Goal: Task Accomplishment & Management: Manage account settings

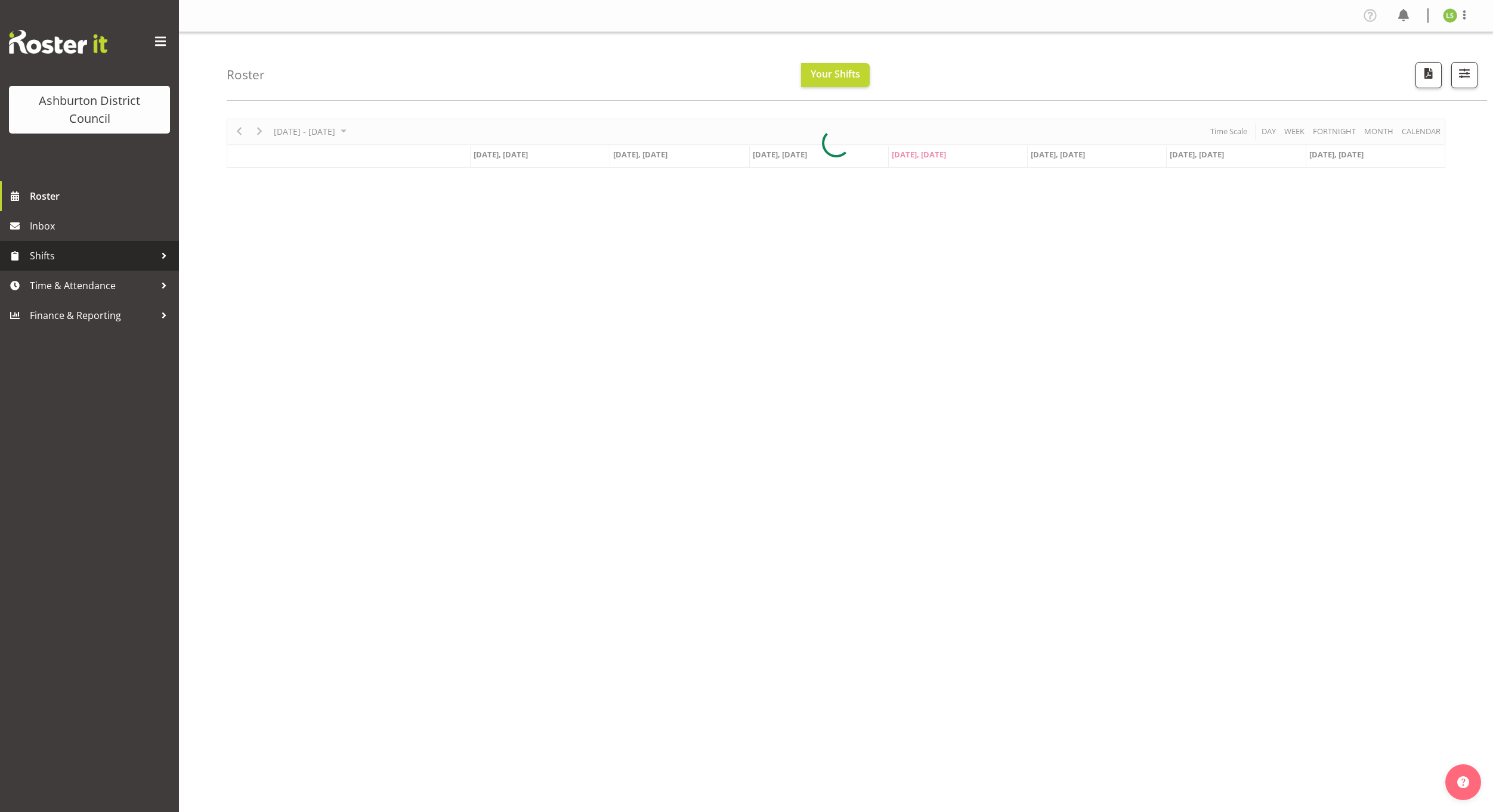
click at [59, 258] on span "Shifts" at bounding box center [92, 256] width 125 height 18
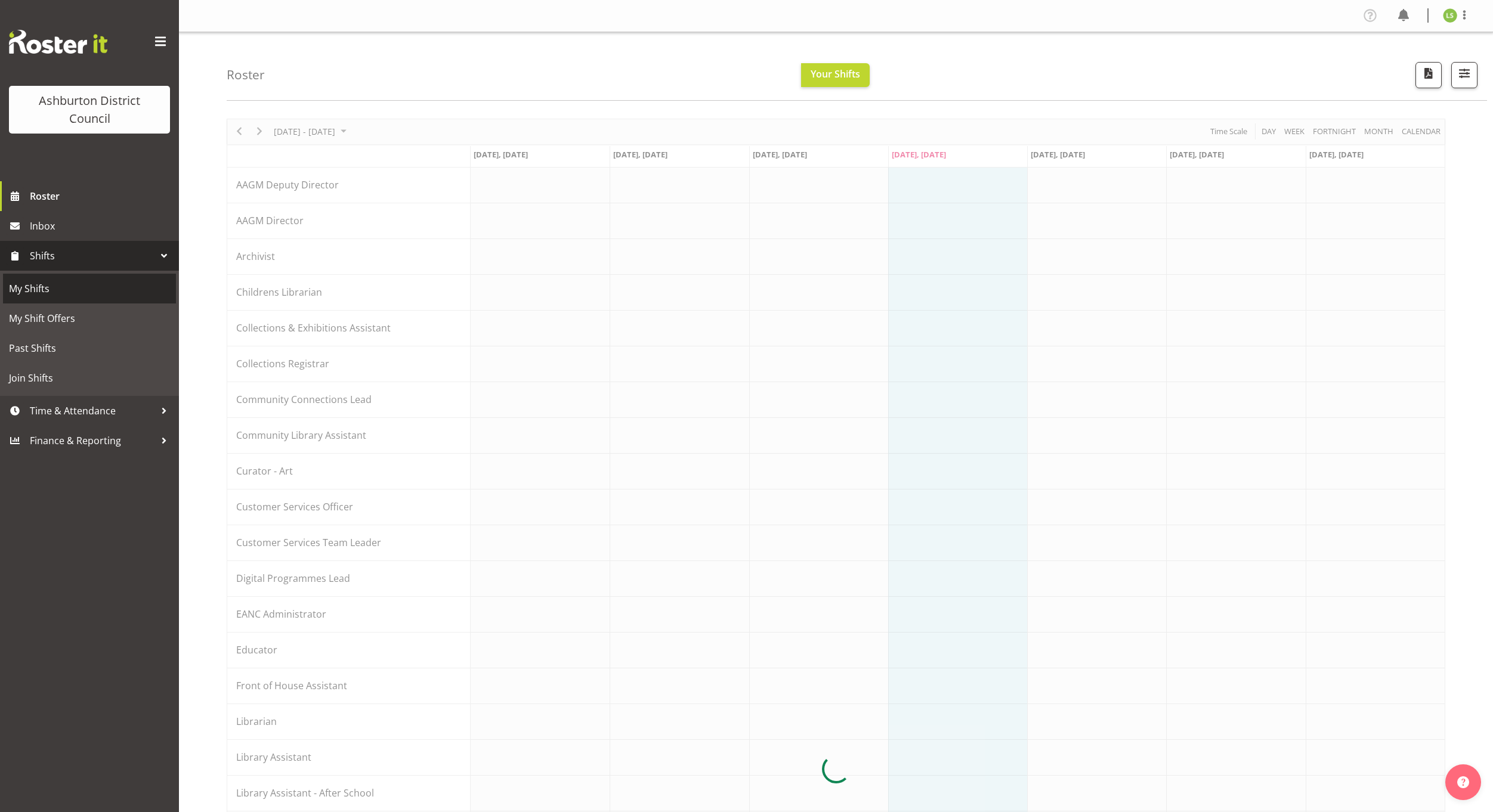
click at [68, 293] on span "My Shifts" at bounding box center [90, 289] width 161 height 18
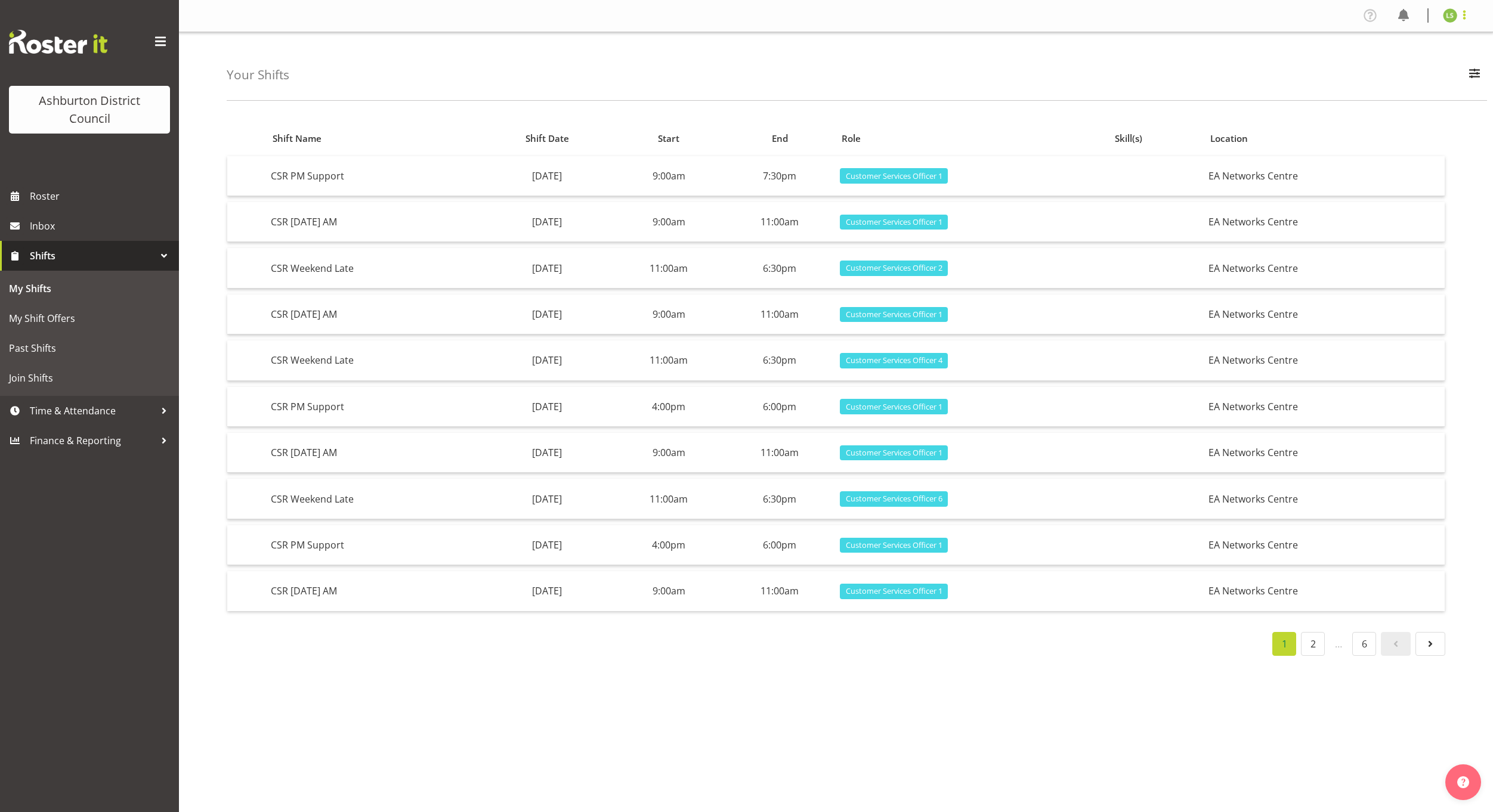
click at [1464, 18] on span at bounding box center [1464, 15] width 15 height 15
click at [1421, 61] on link "Log Out" at bounding box center [1414, 62] width 114 height 21
